Goal: Check status: Check status

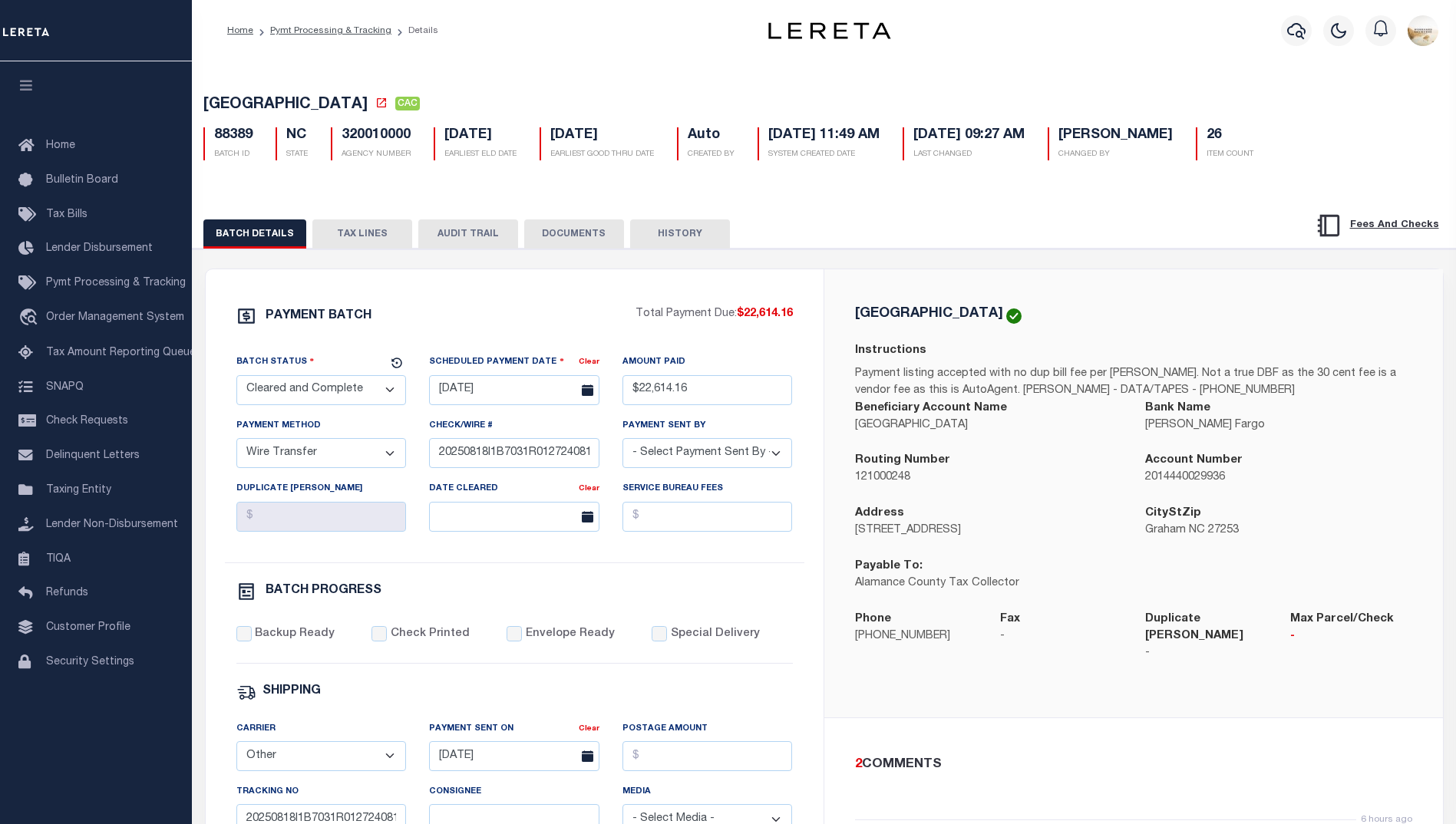
select select "CAC"
select select "TRA"
select select "[PERSON_NAME]"
select select "OTH"
click at [1295, 20] on button "button" at bounding box center [1296, 30] width 31 height 31
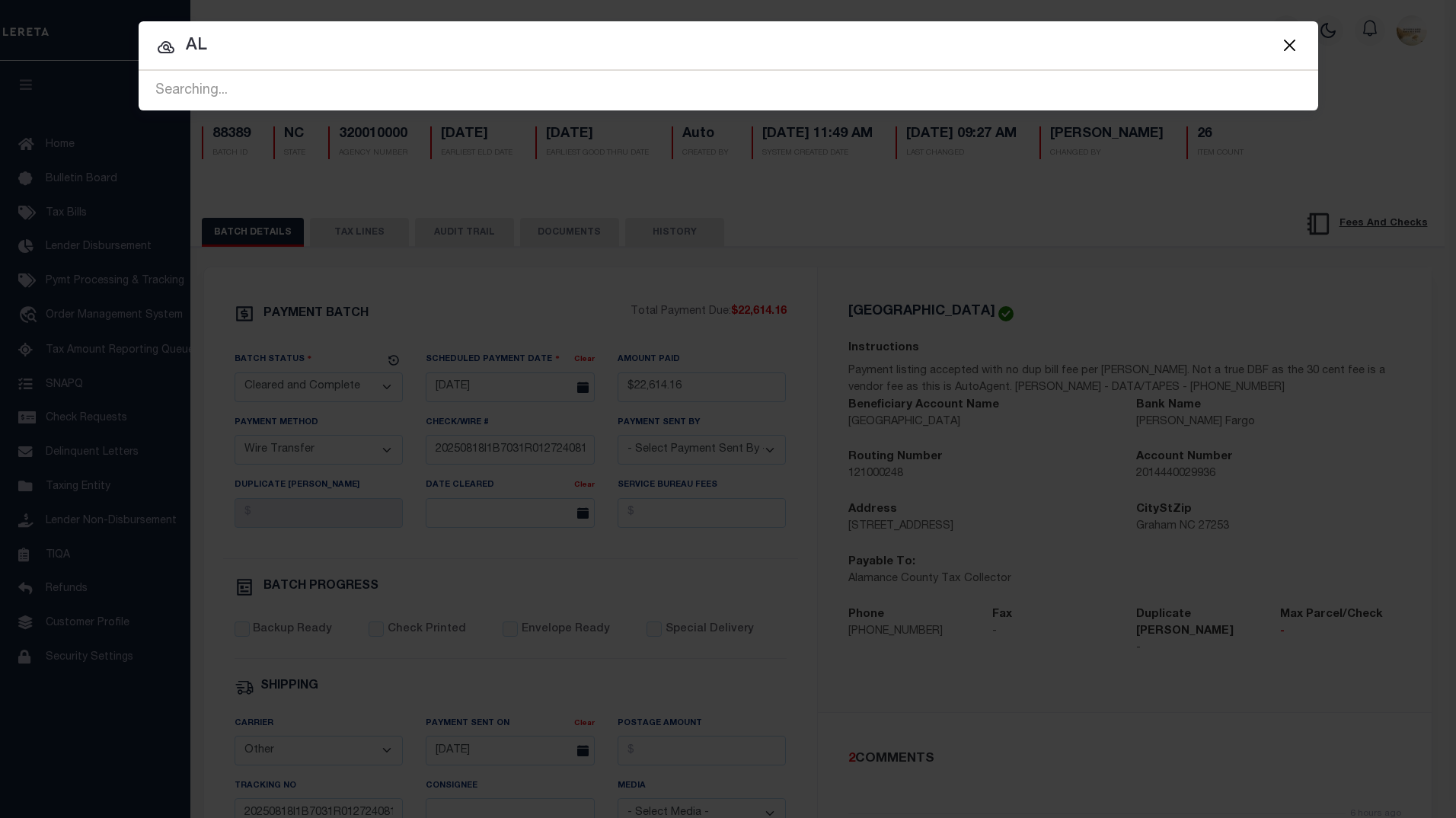
type input "A"
type input "88343"
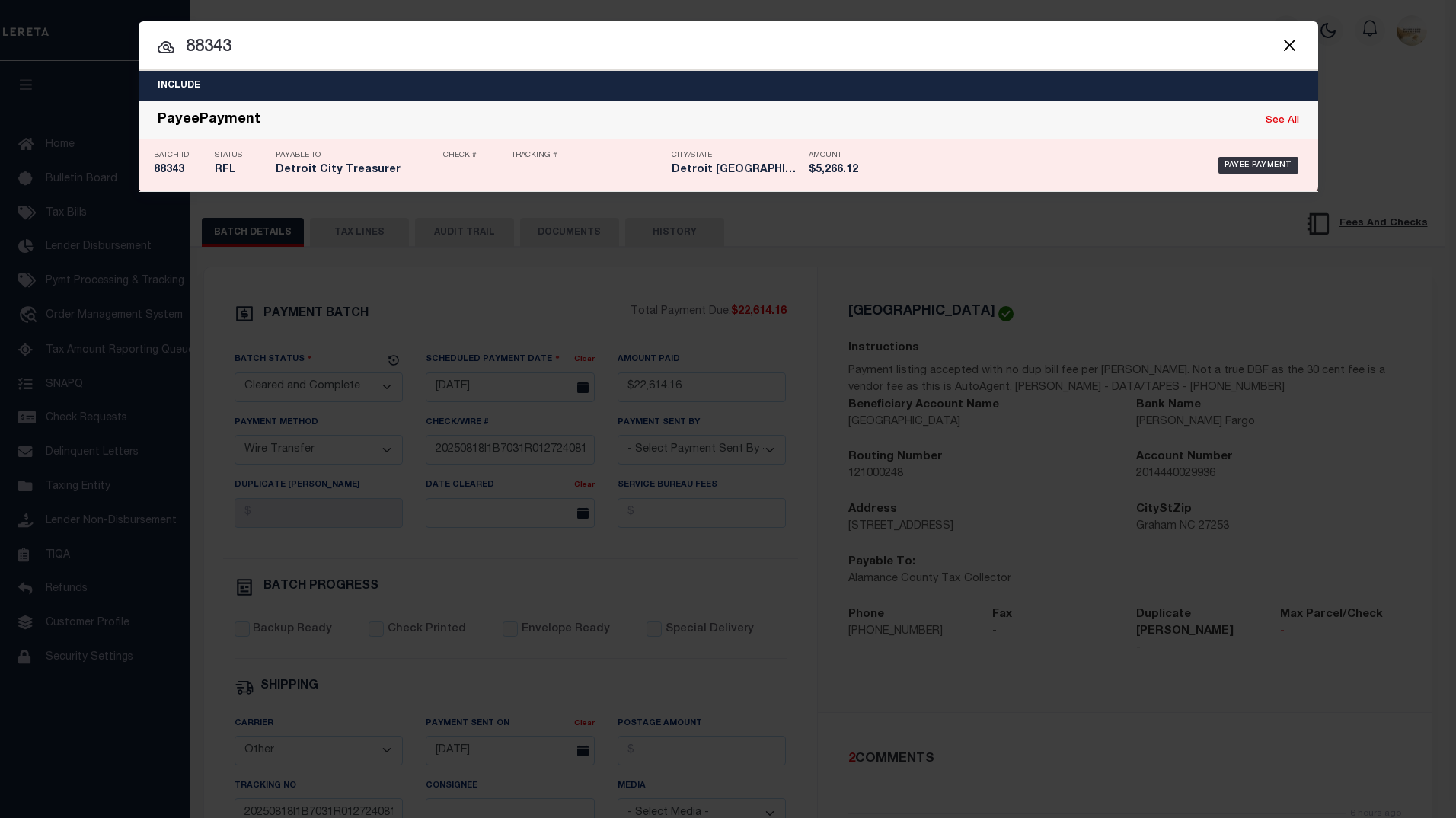
click at [175, 163] on div "Batch ID 88343" at bounding box center [180, 165] width 53 height 45
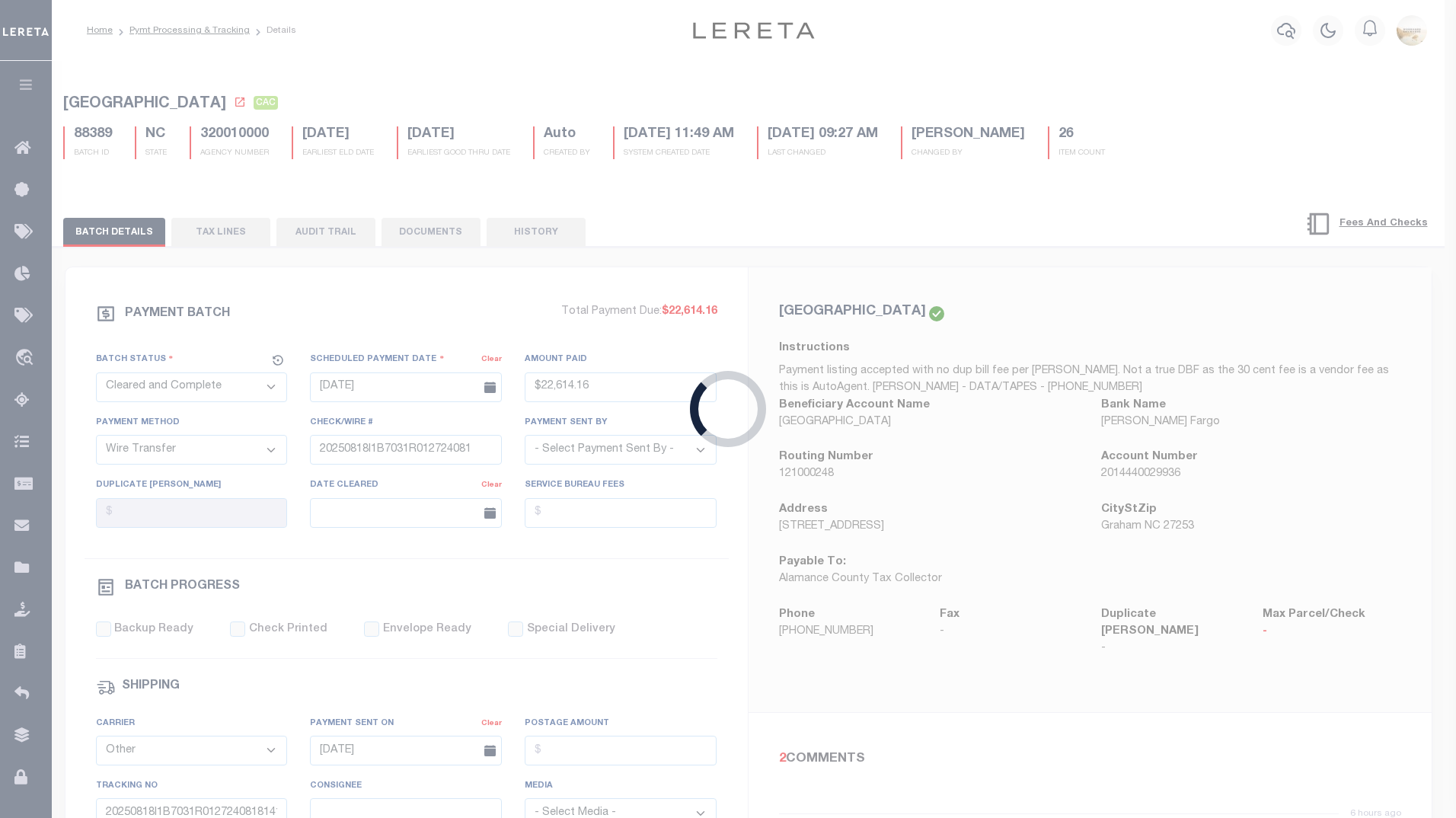
select select "RFL"
type input "[DATE]"
type input "$5,266.12"
select select
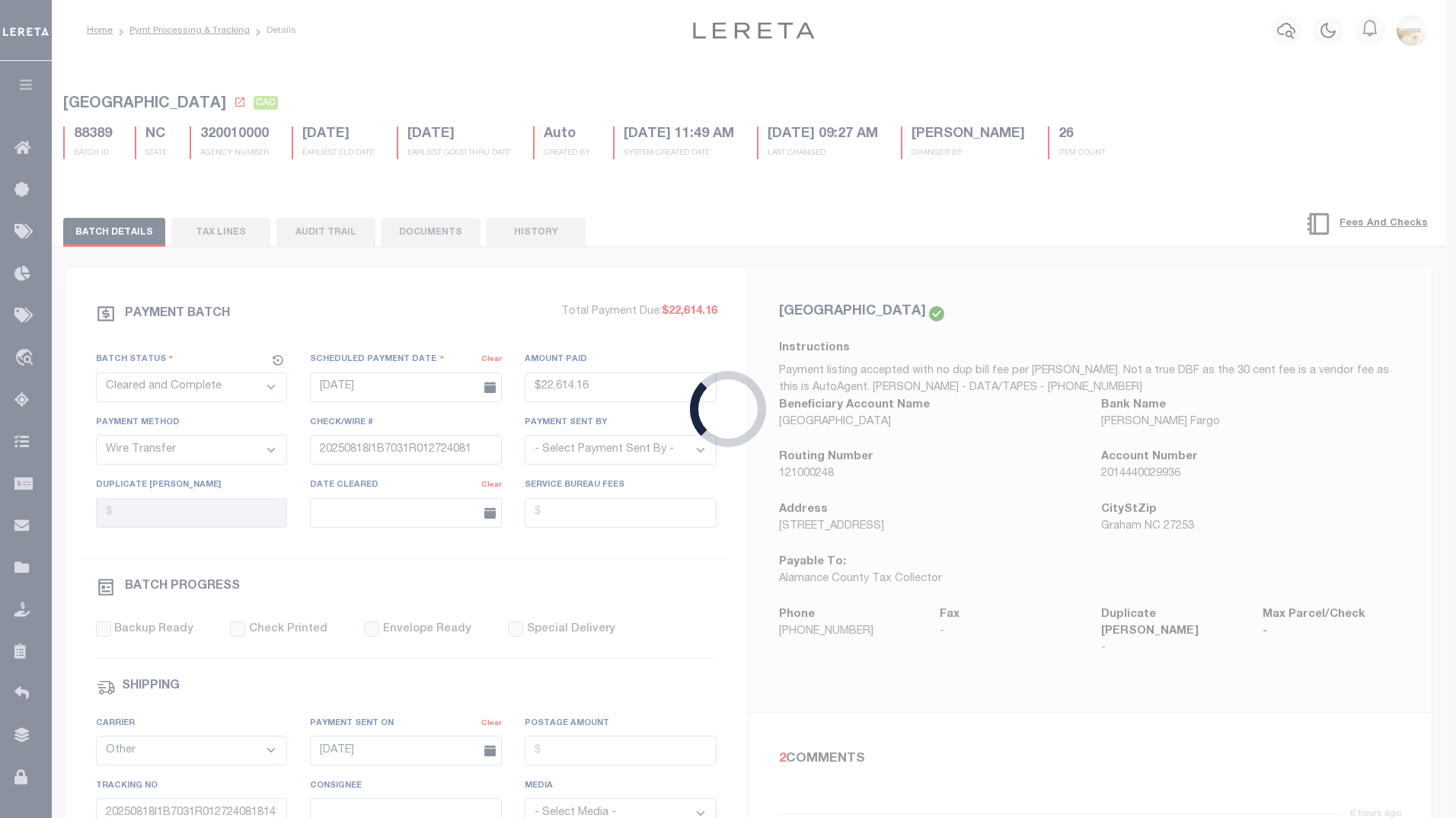
select select
select select "37"
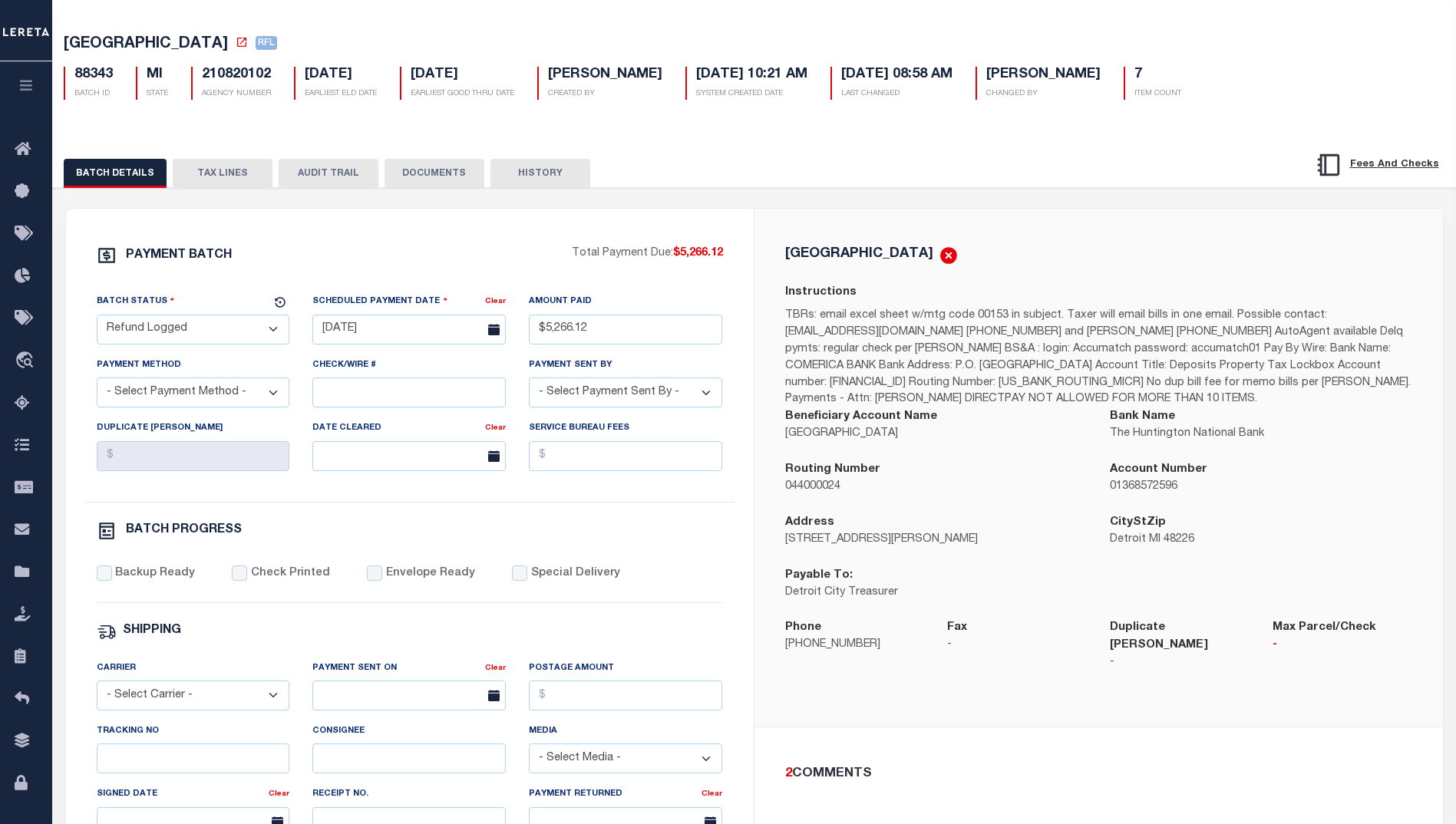
scroll to position [15, 0]
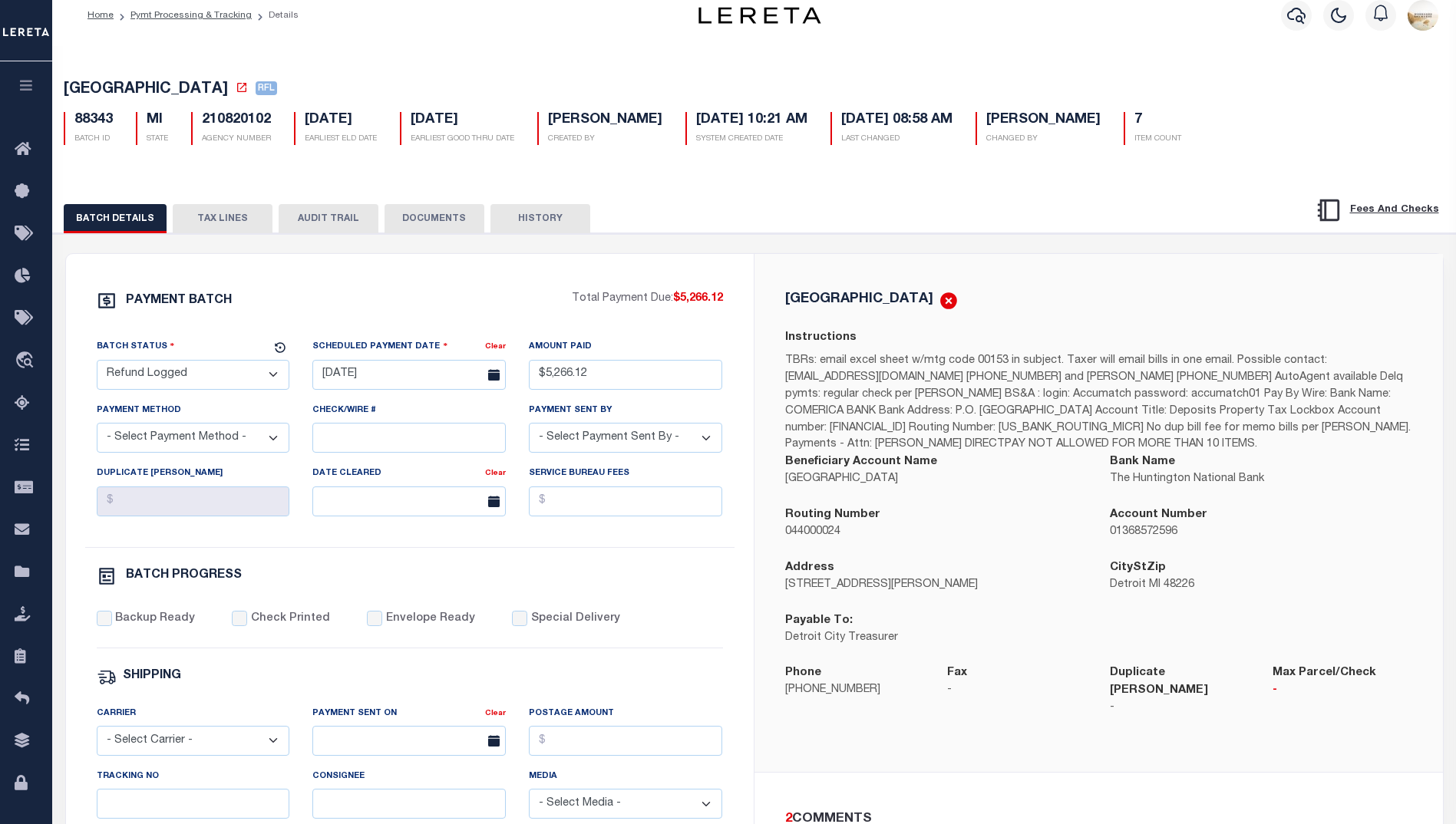
click at [479, 219] on div "BATCH DETAILS TAX LINES AUDIT TRAIL DOCUMENTS HISTORY" at bounding box center [656, 218] width 1185 height 28
click at [455, 221] on button "DOCUMENTS" at bounding box center [434, 218] width 100 height 29
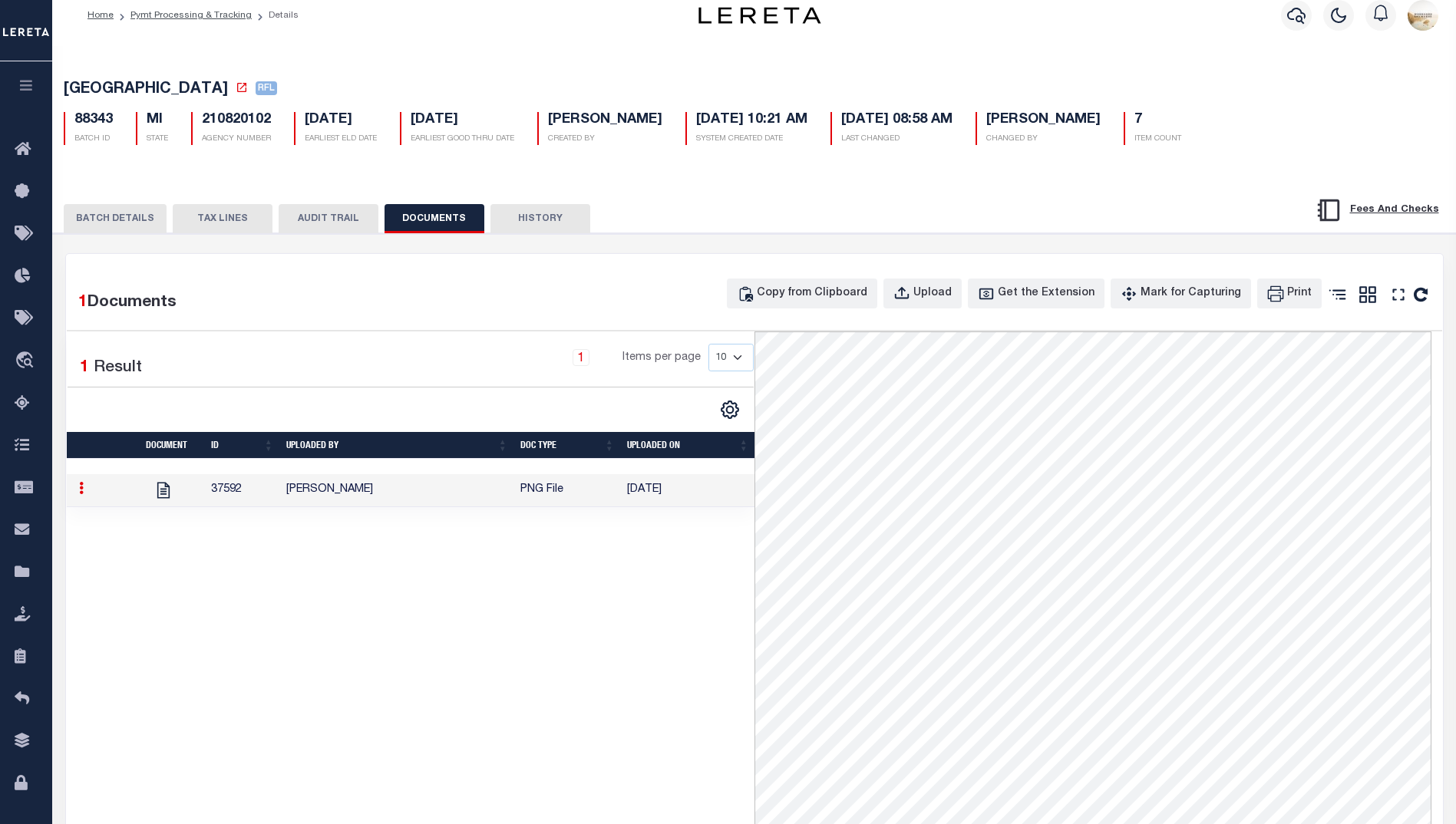
click at [156, 219] on button "BATCH DETAILS" at bounding box center [115, 218] width 103 height 29
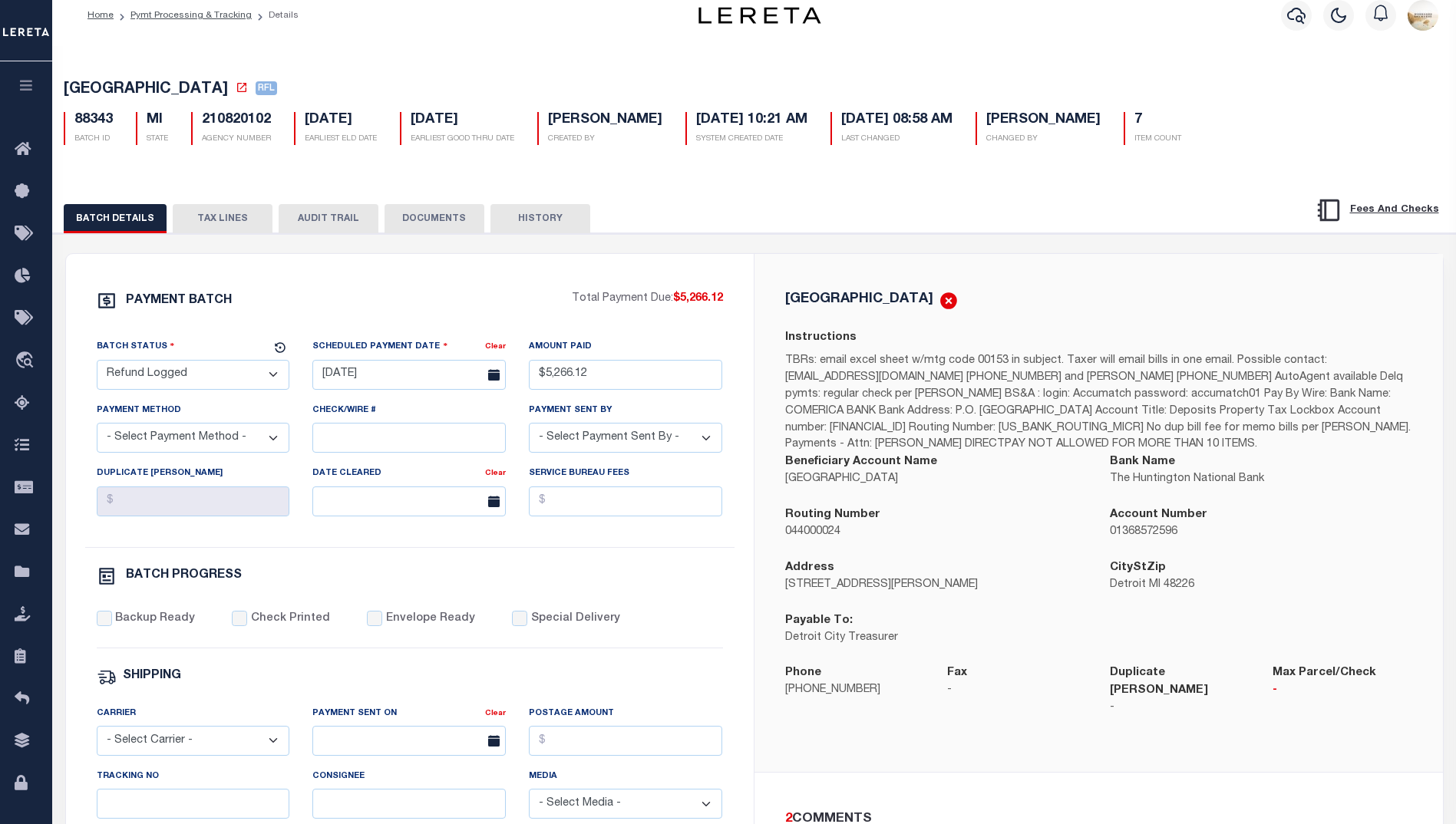
click at [354, 213] on button "AUDIT TRAIL" at bounding box center [329, 218] width 100 height 29
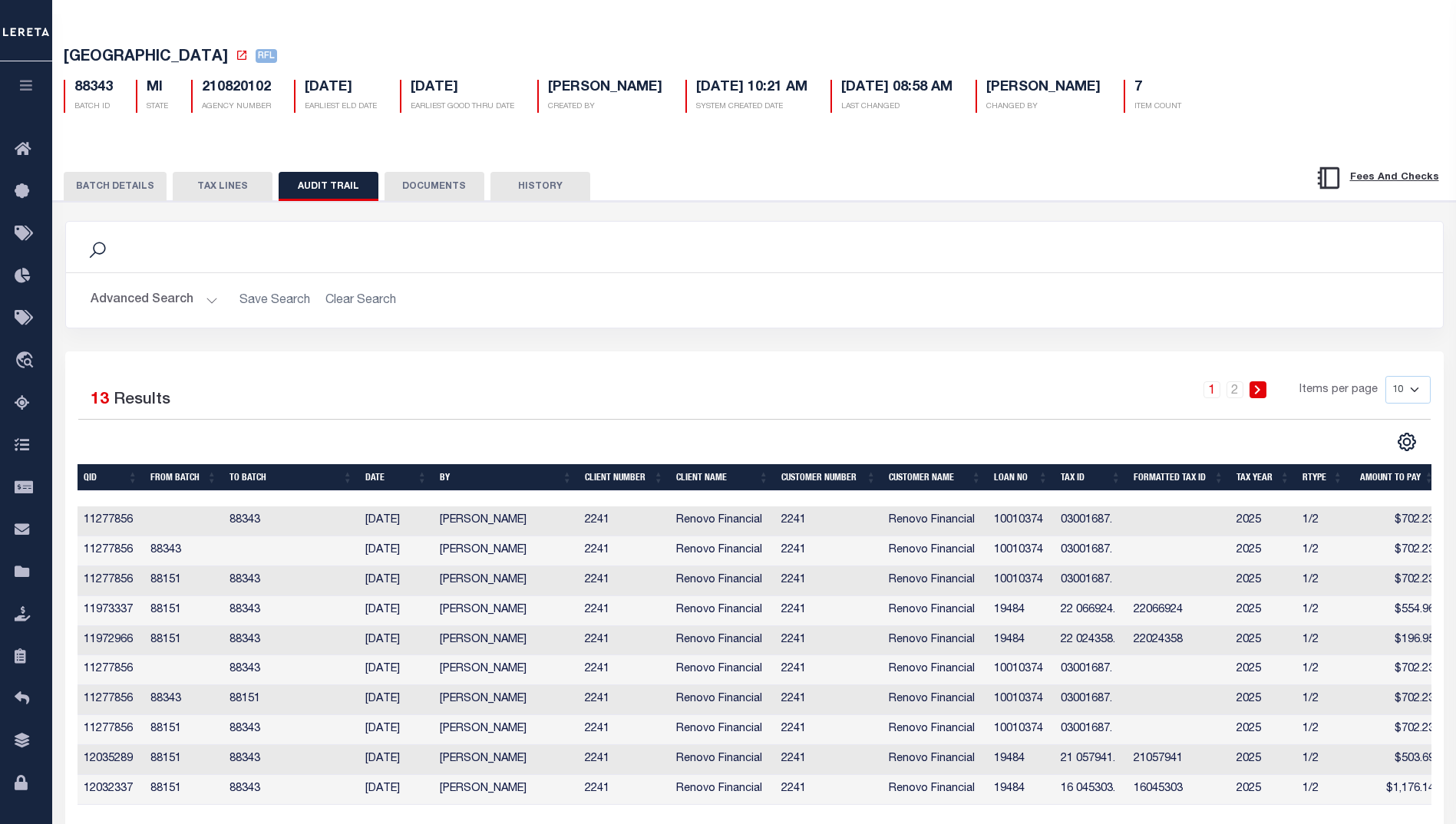
scroll to position [159, 0]
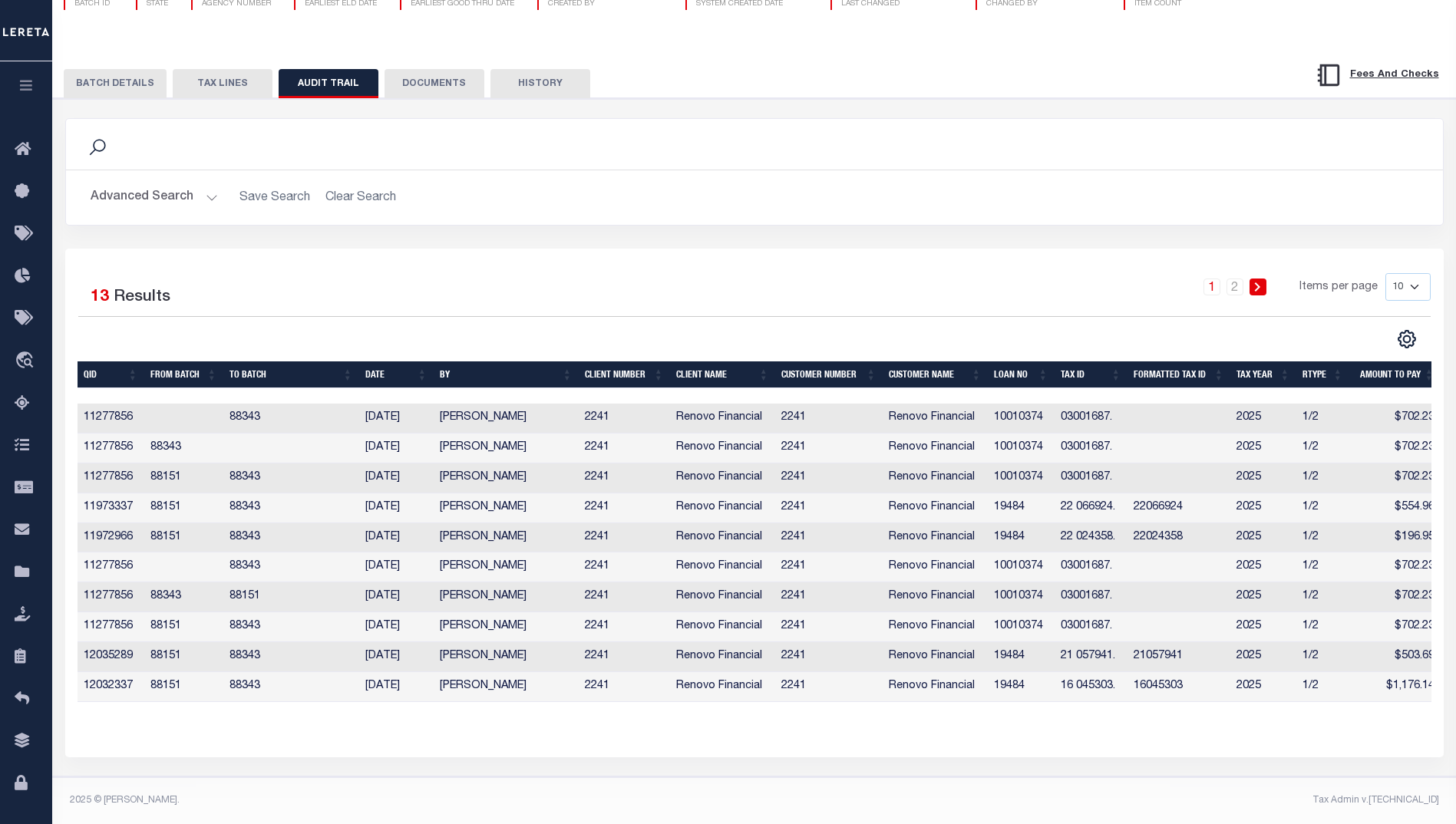
click at [1419, 273] on select "10 25 50 100" at bounding box center [1407, 287] width 45 height 28
select select "100"
click at [1385, 273] on select "10 25 50 100" at bounding box center [1407, 287] width 45 height 28
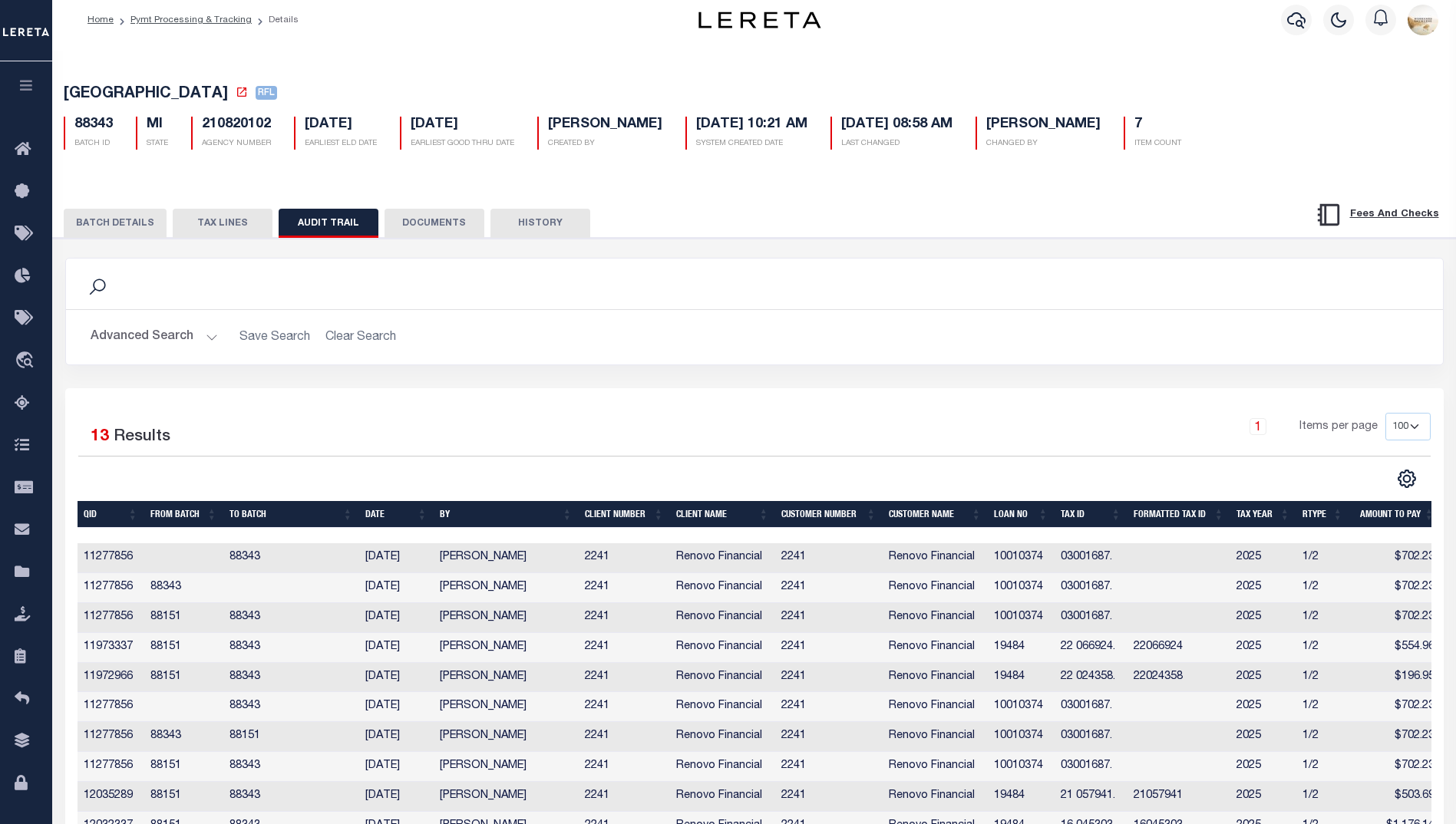
scroll to position [0, 0]
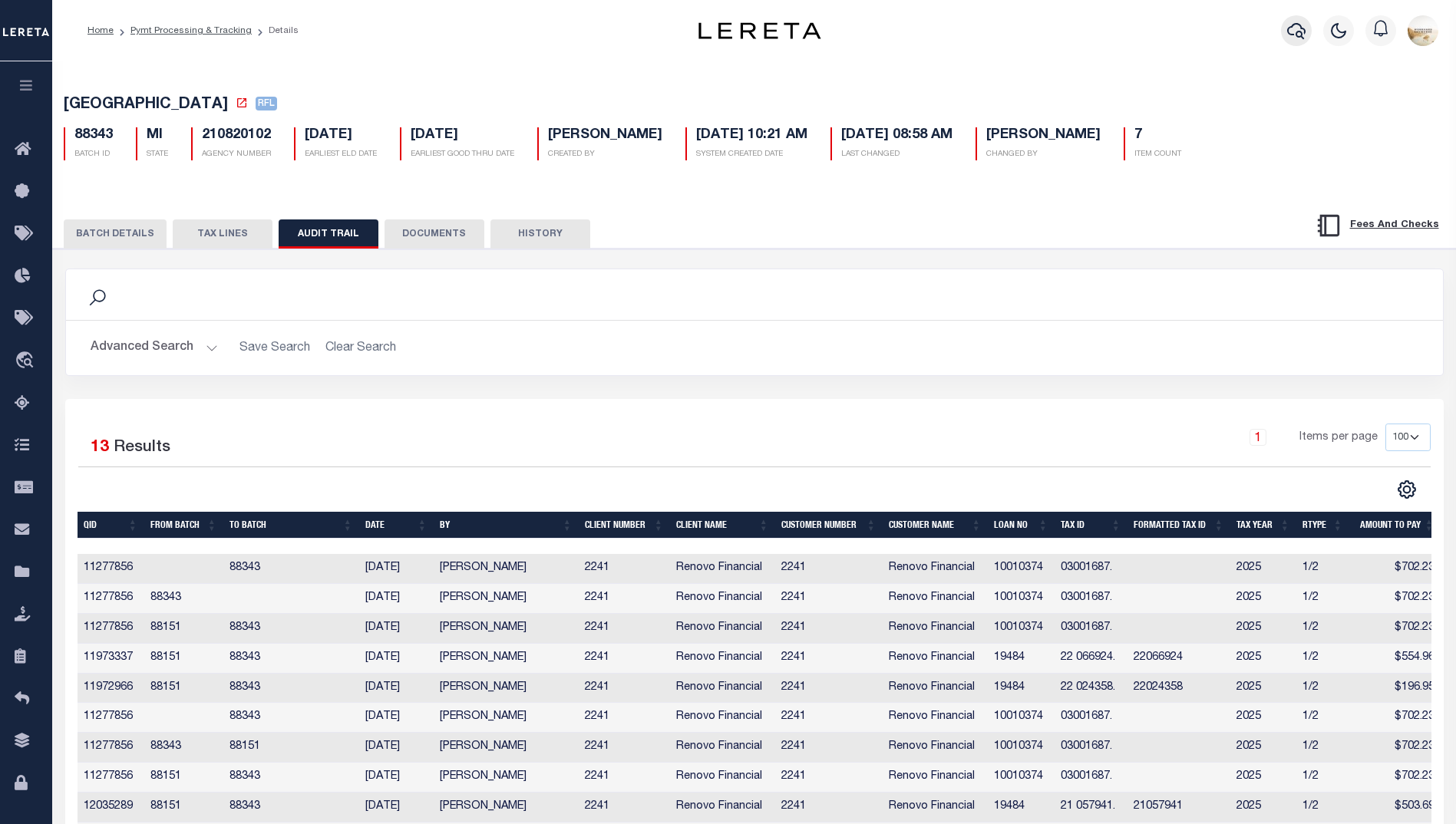
click at [1291, 27] on icon "button" at bounding box center [1296, 31] width 19 height 19
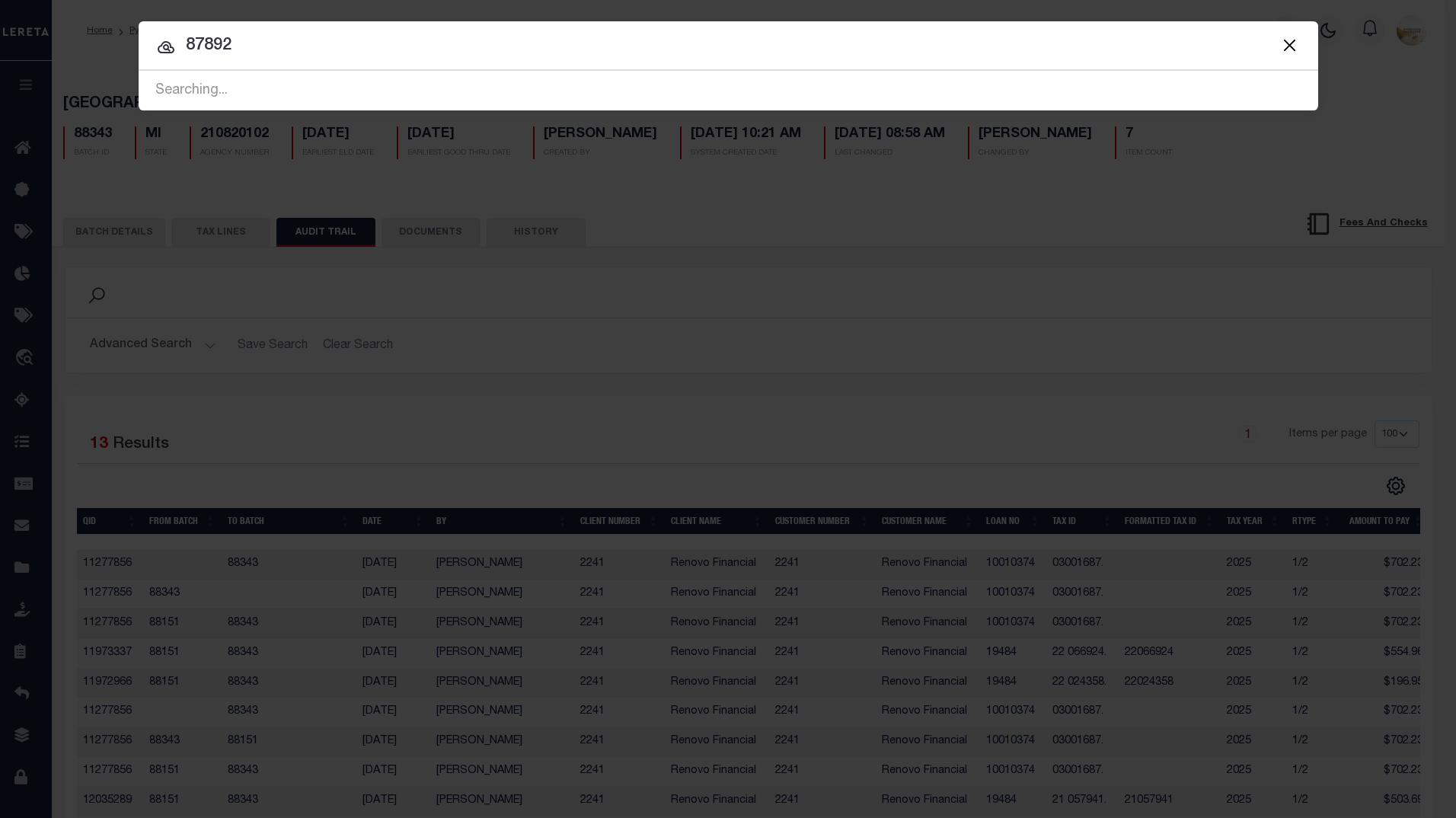
type input "87892"
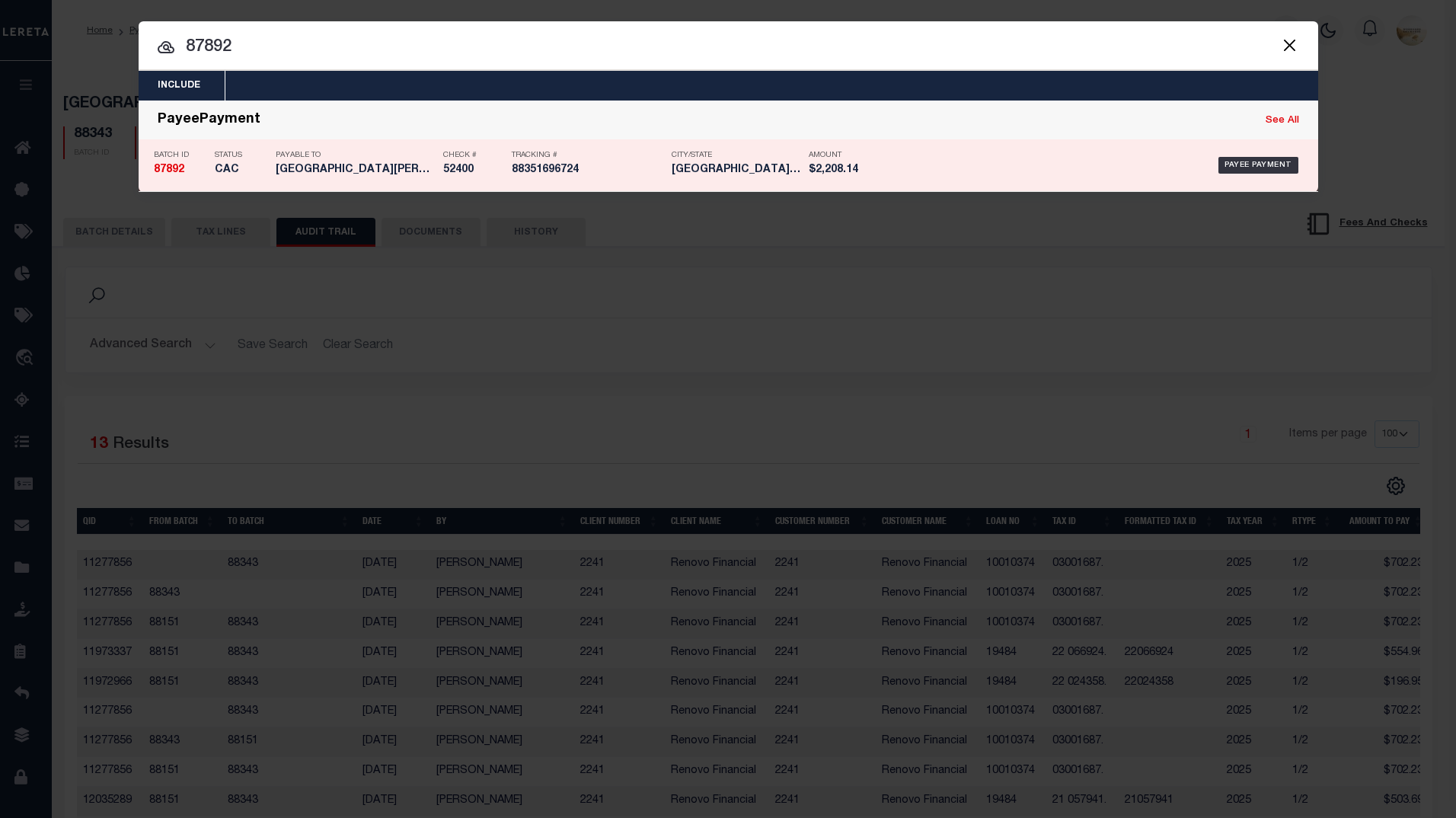
click at [154, 176] on strong "87892" at bounding box center [169, 169] width 31 height 10
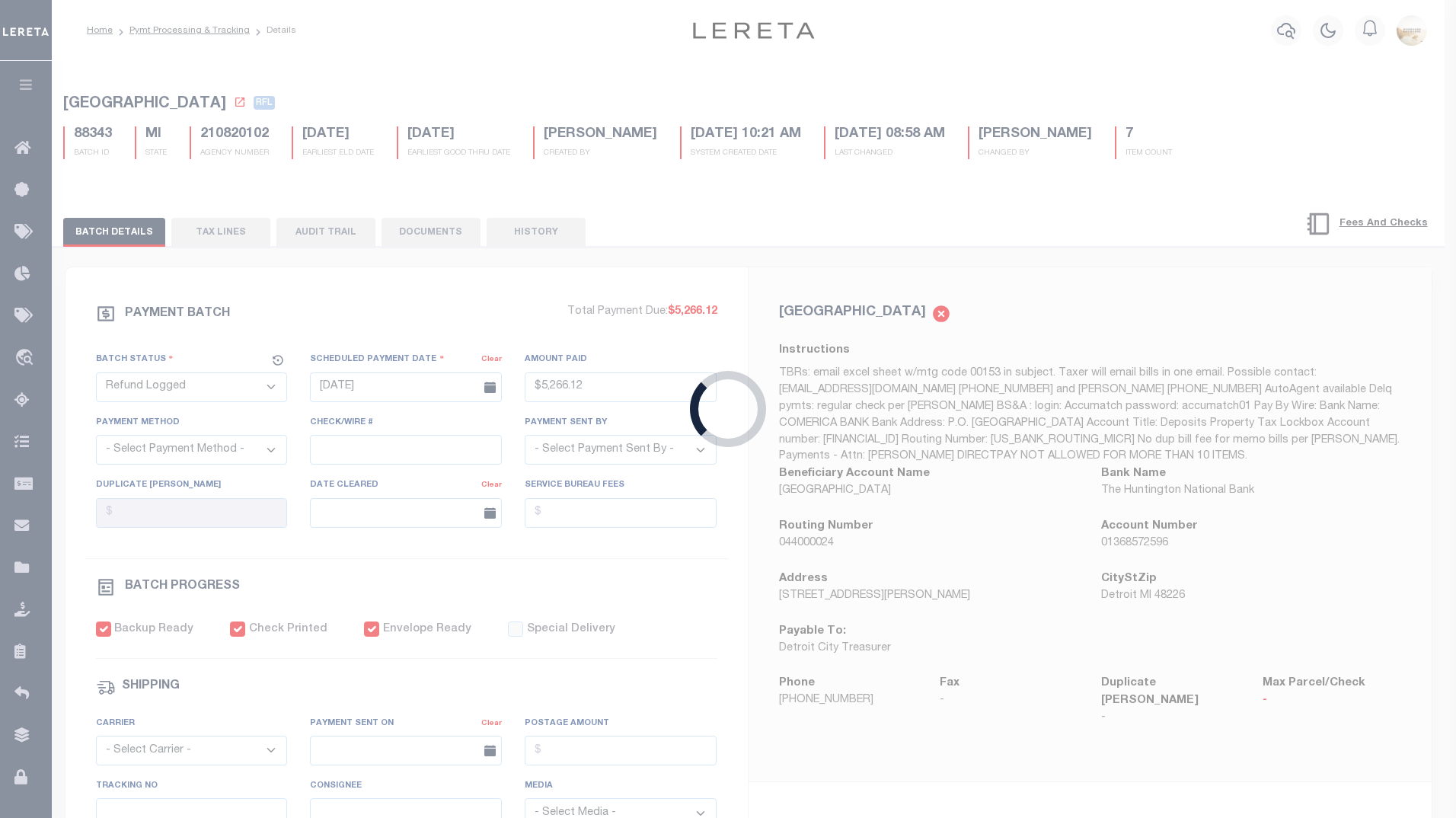
select select "CAC"
type input "[DATE]"
type input "$2,208.14"
select select "CHK"
type input "52400"
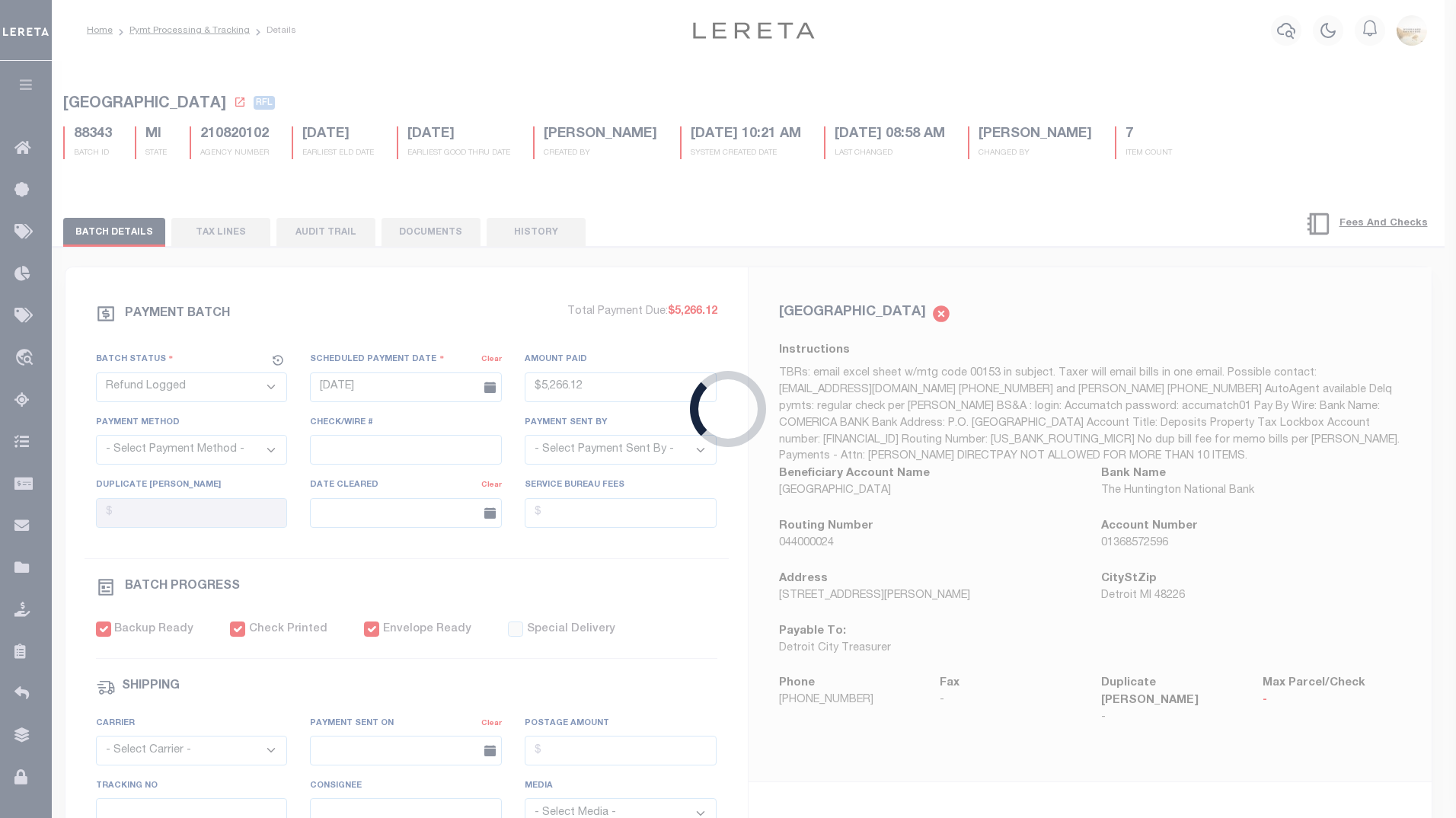
select select "[PERSON_NAME]"
type input "[DATE]"
checkbox input "true"
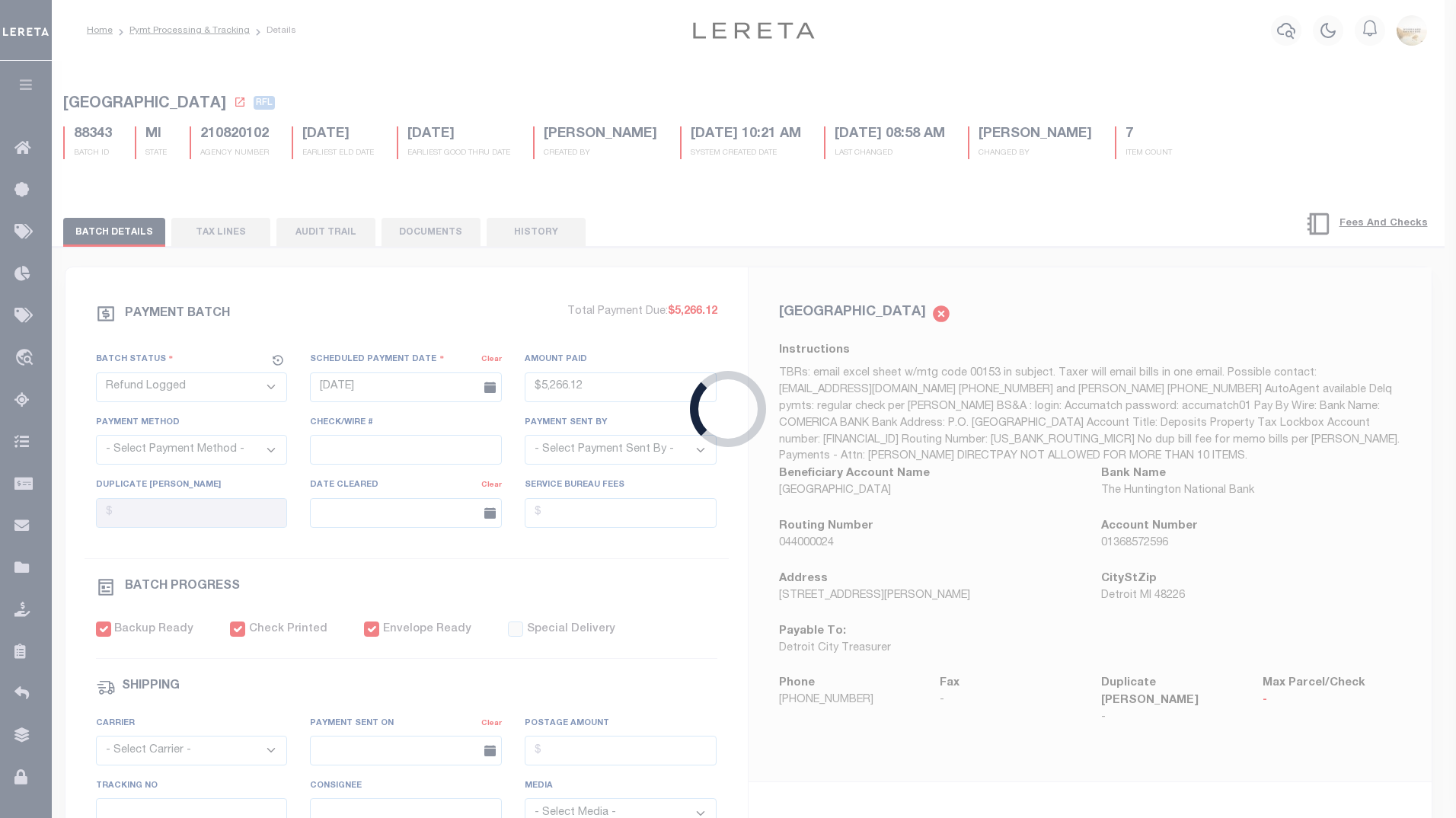
select select "FDX"
type input "[DATE]"
type input "$9.65"
type input "88351696724"
select select "1"
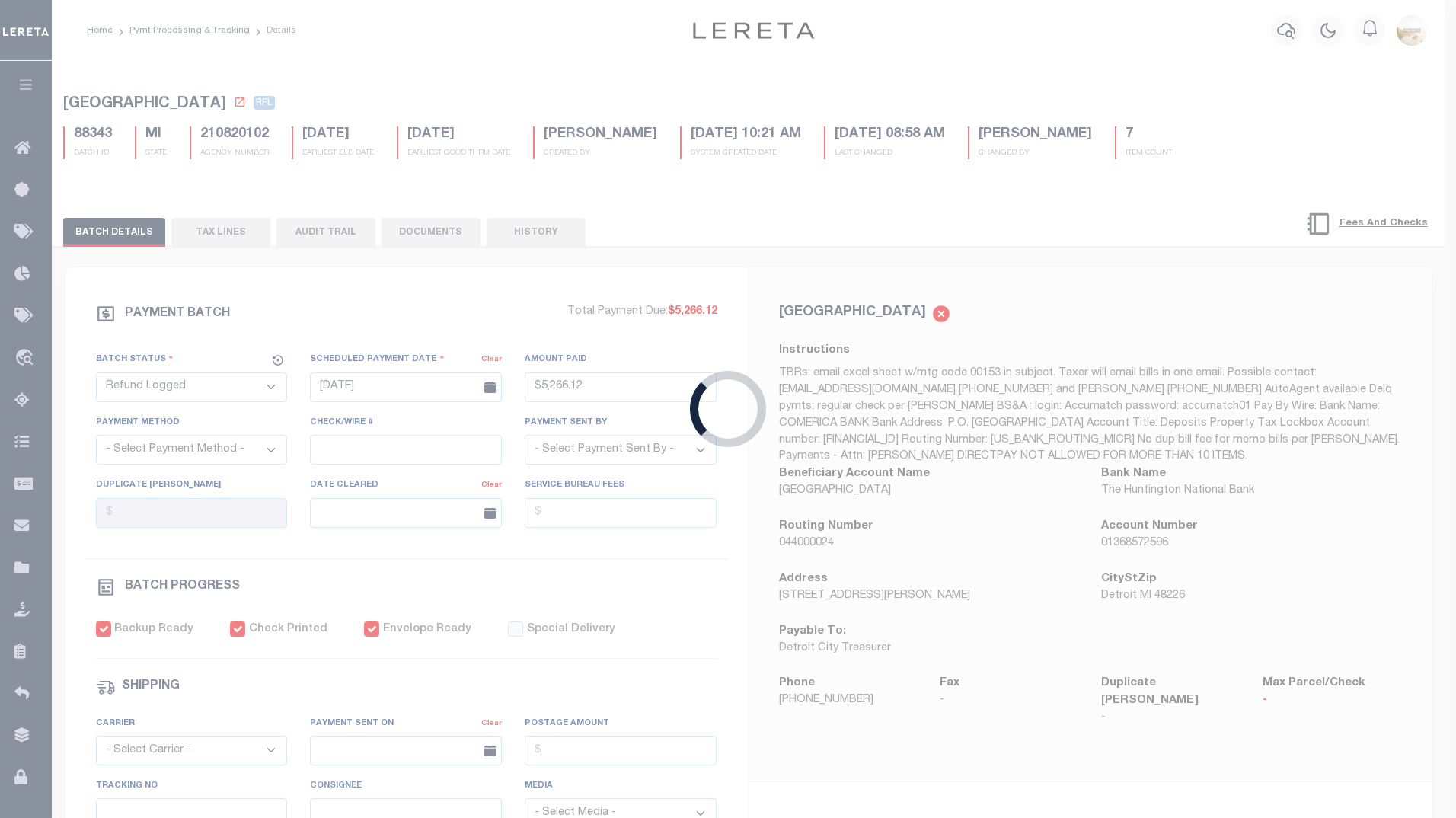
select select
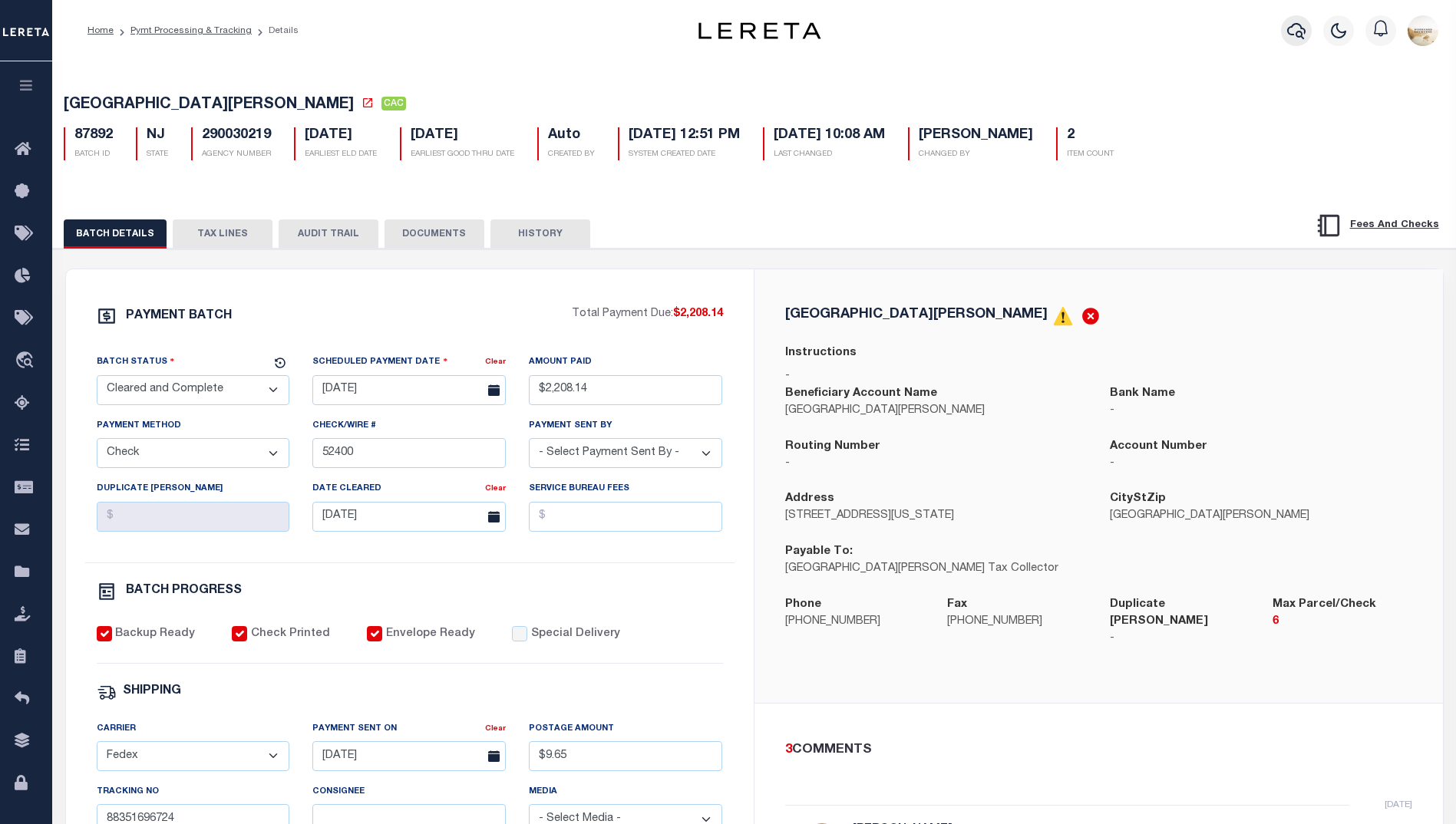
click at [1311, 23] on button "button" at bounding box center [1296, 30] width 31 height 31
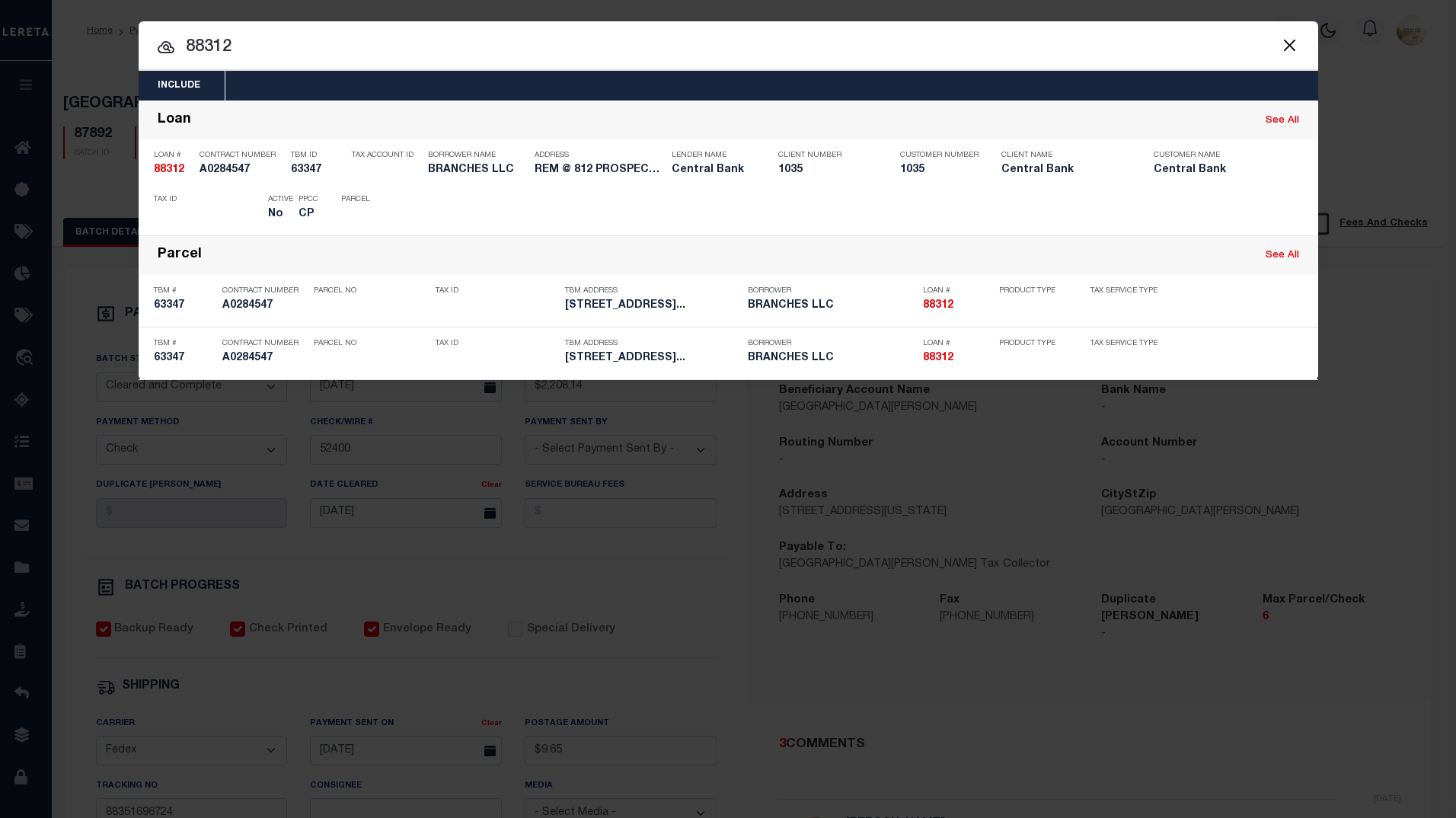
type input "88312"
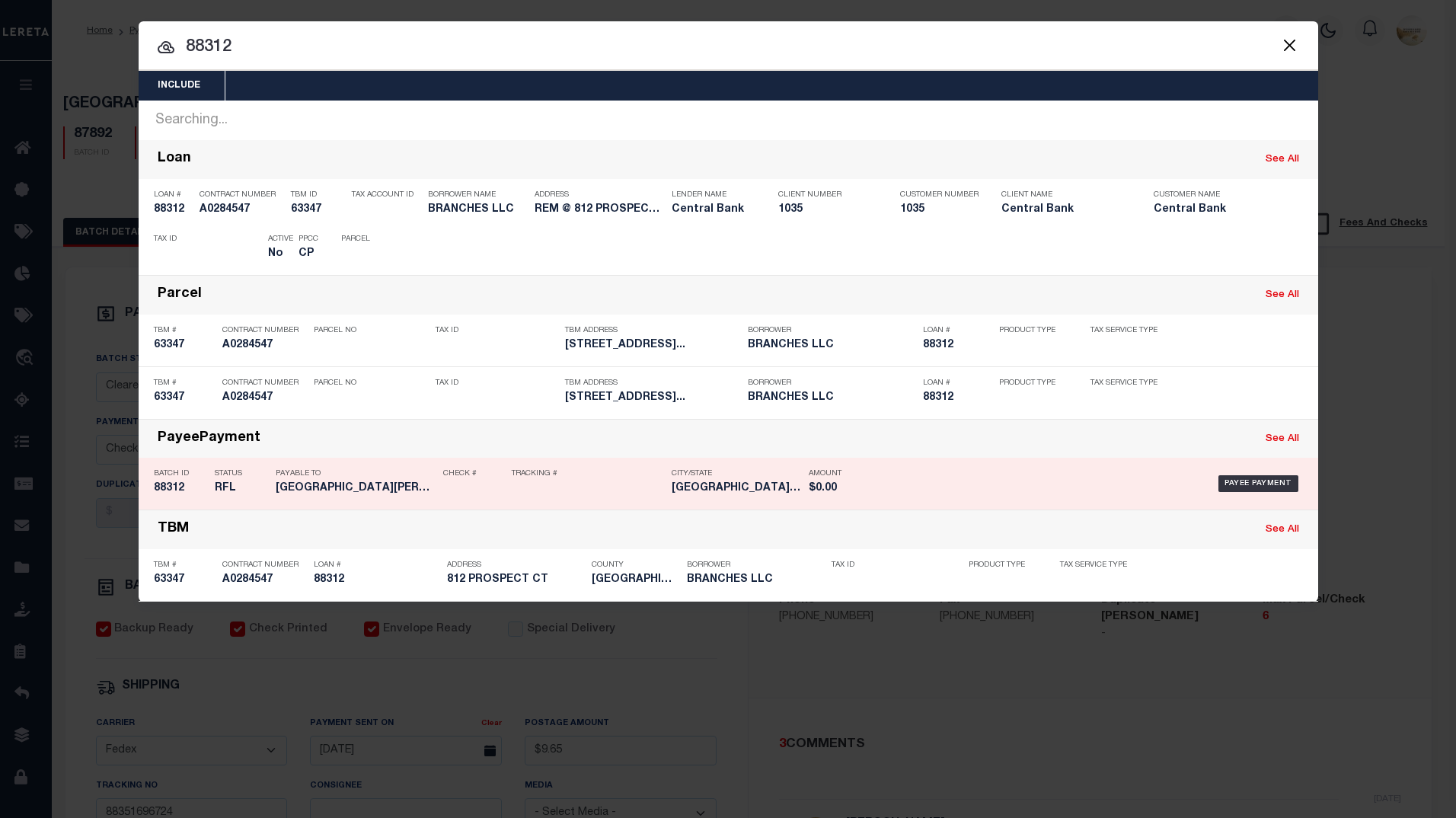
click at [177, 495] on h5 "88312" at bounding box center [180, 489] width 53 height 13
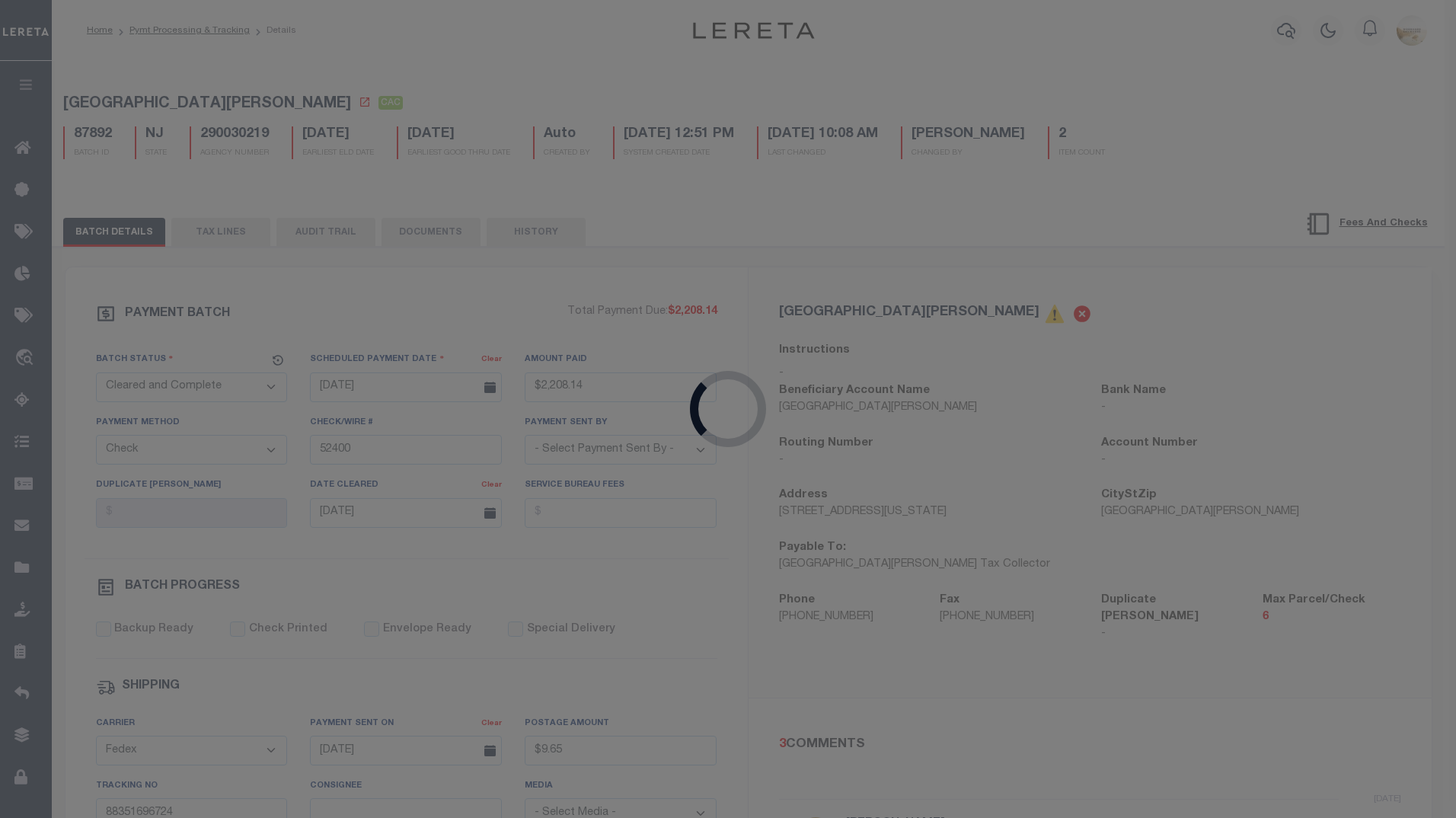
select select "RFL"
type input "[DATE]"
select select
type input "52005"
select select
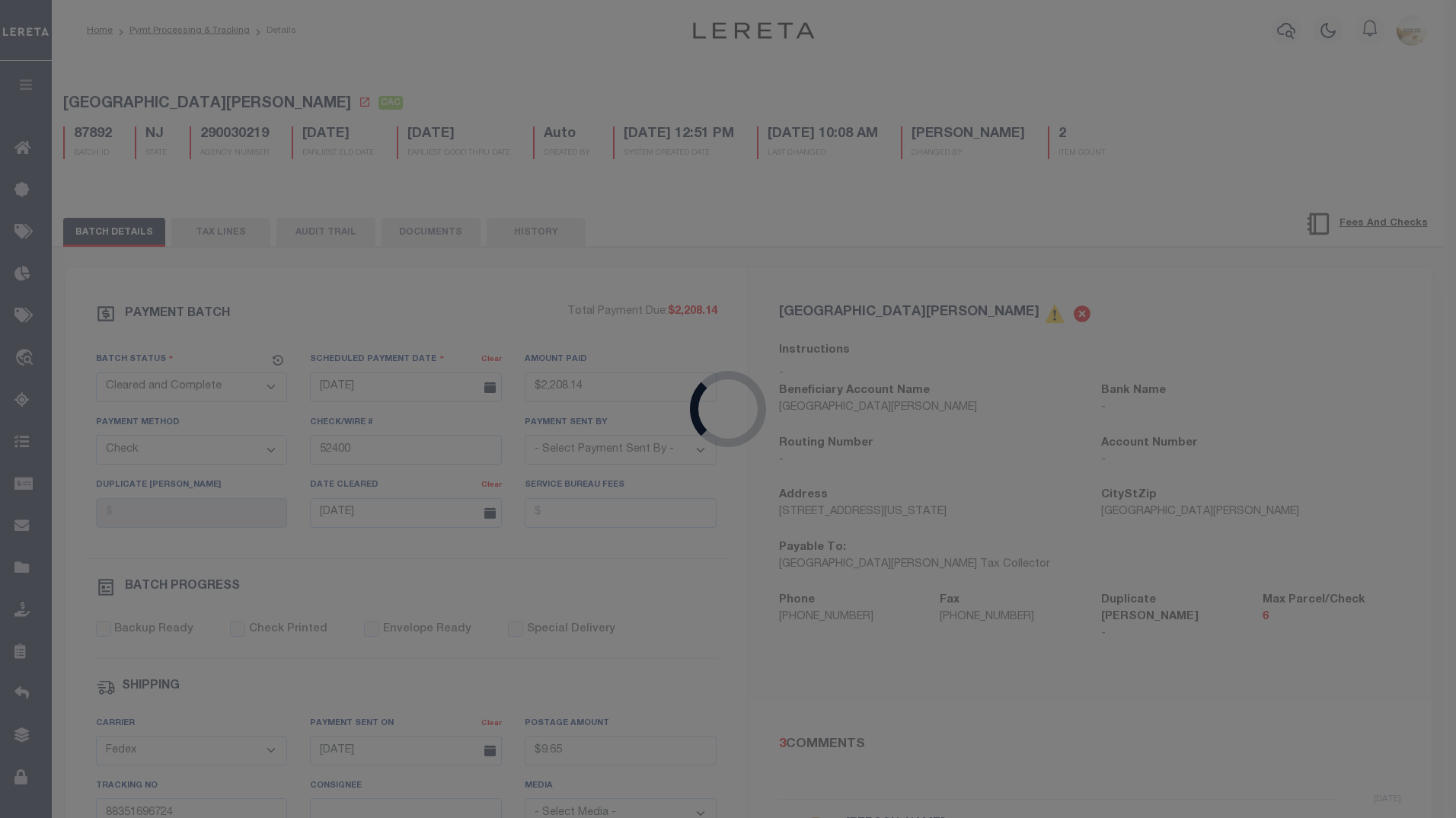
checkbox input "false"
select select
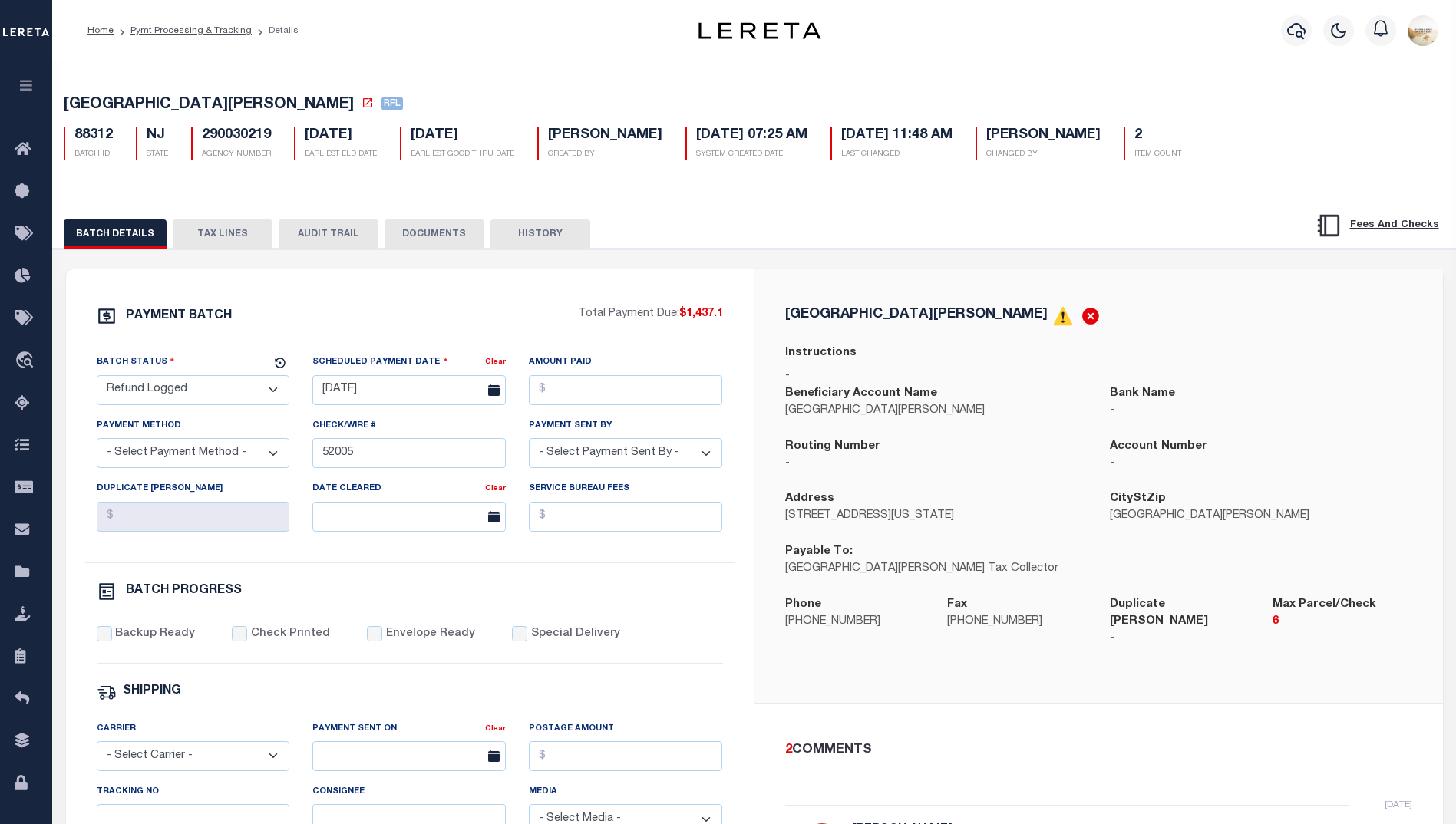
click at [323, 233] on button "AUDIT TRAIL" at bounding box center [329, 233] width 100 height 29
select select "100"
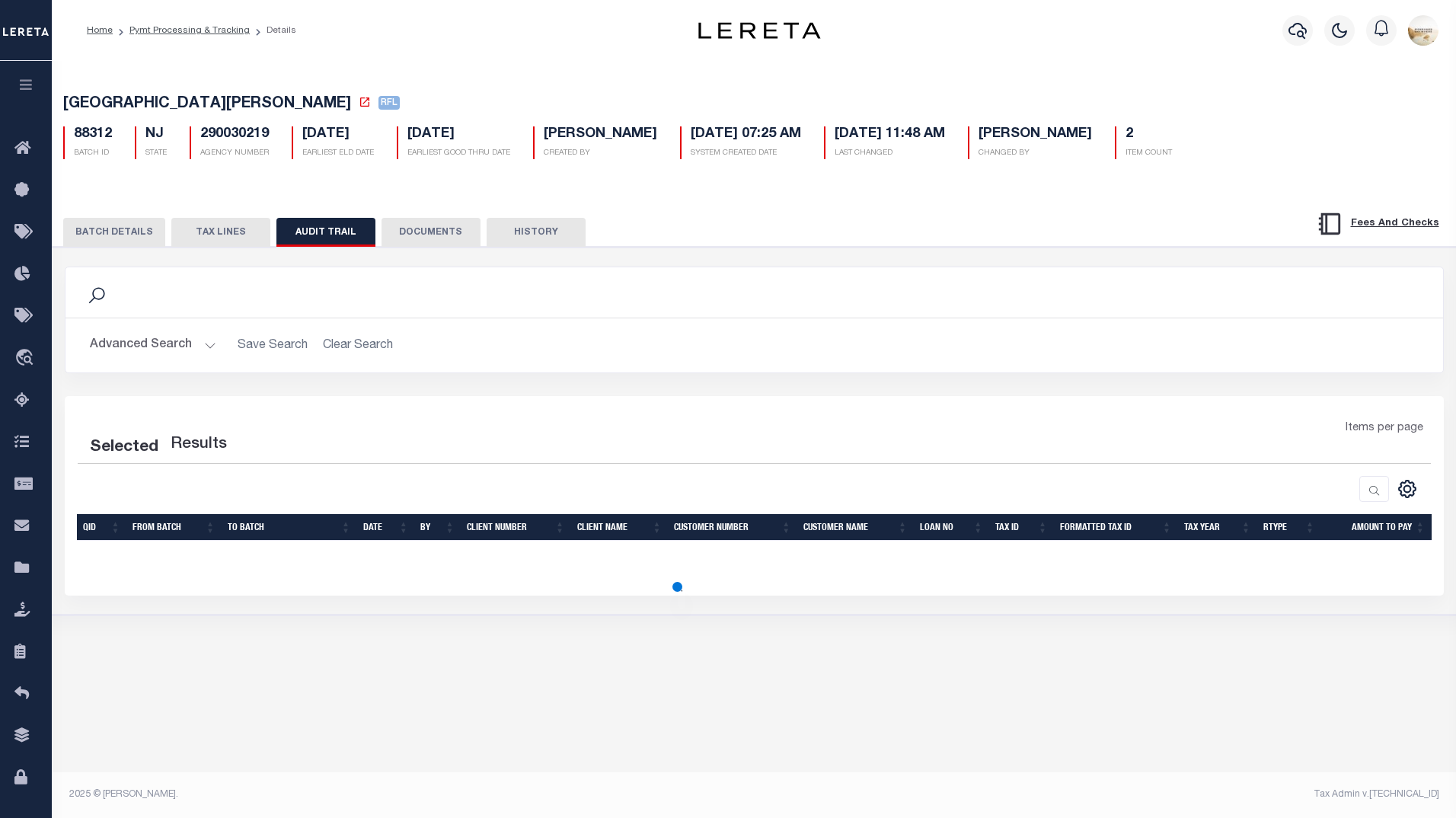
select select "100"
